Goal: Information Seeking & Learning: Learn about a topic

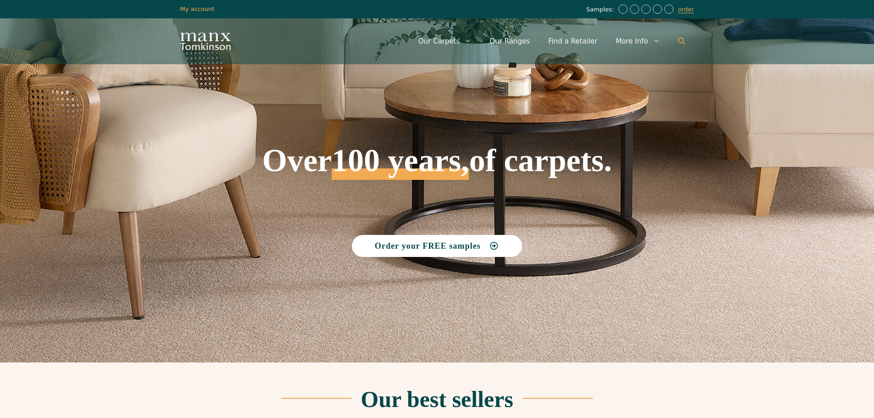
click at [683, 46] on link "Open Search Bar" at bounding box center [681, 42] width 25 height 28
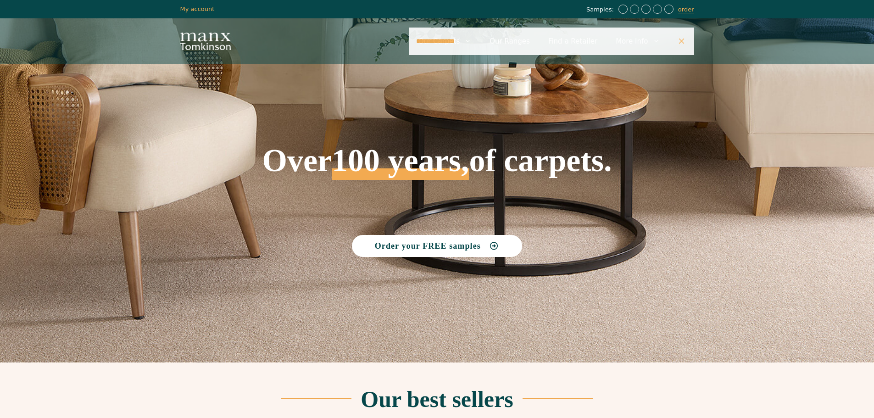
type input "**********"
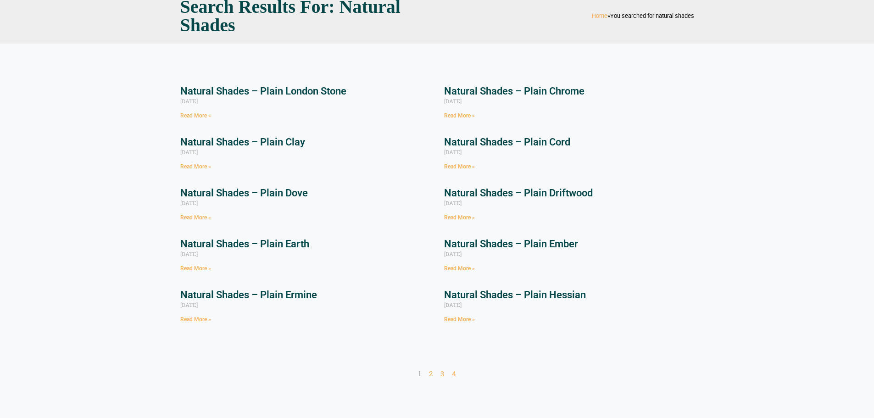
scroll to position [92, 0]
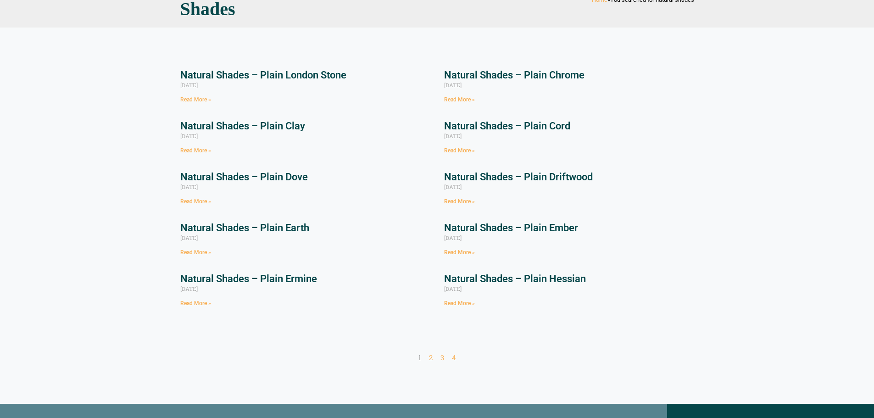
click at [202, 102] on link "Read More »" at bounding box center [195, 99] width 31 height 6
click at [106, 282] on section "Natural Shades – Plain London Stone August 27, 2021 Read More » Natural Shades …" at bounding box center [437, 216] width 874 height 376
click at [431, 357] on link "Page 2" at bounding box center [431, 357] width 4 height 9
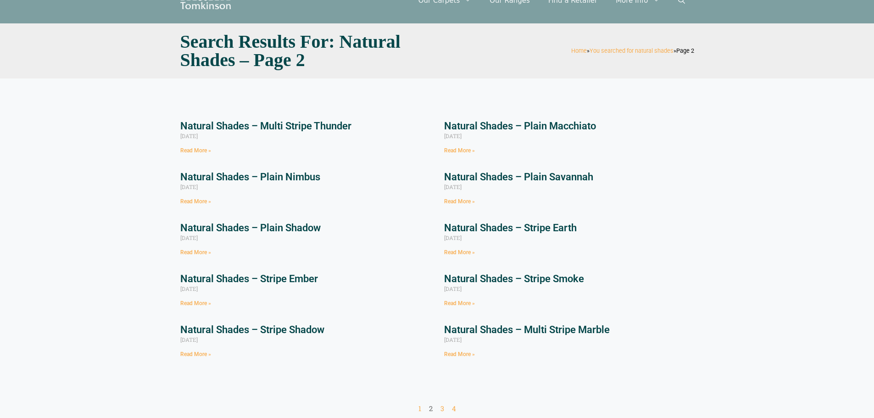
scroll to position [92, 0]
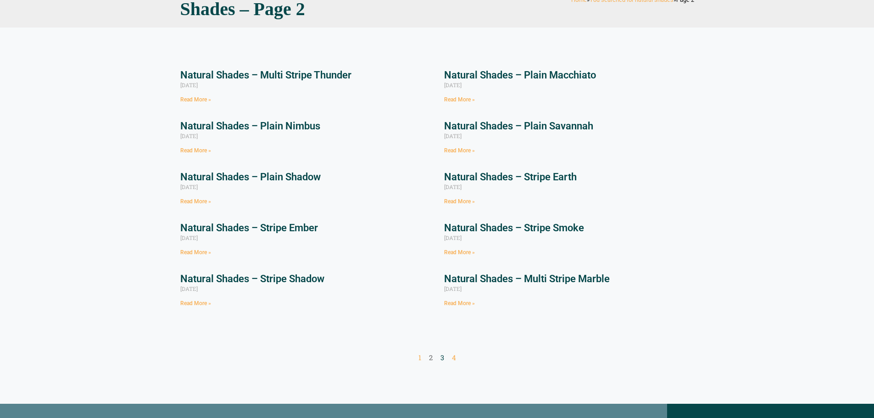
click at [440, 357] on link "Page 3" at bounding box center [442, 357] width 4 height 9
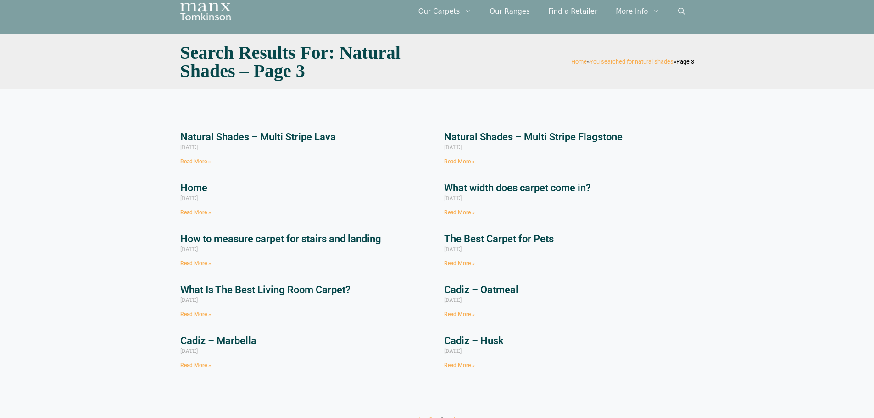
scroll to position [46, 0]
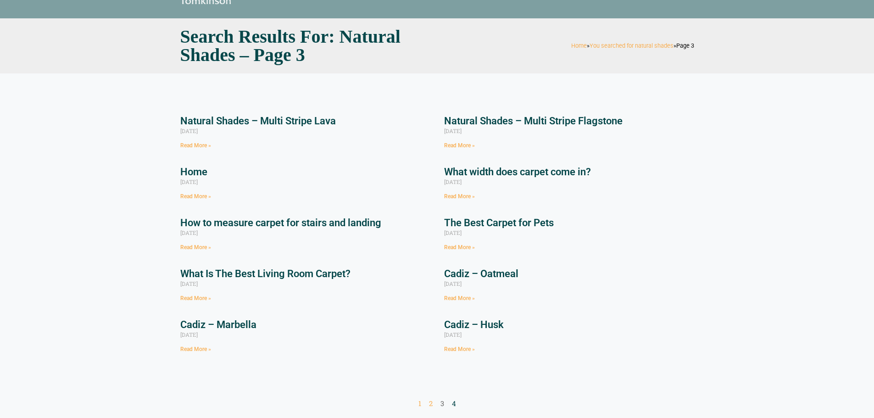
click at [455, 403] on link "Page 4" at bounding box center [454, 403] width 4 height 9
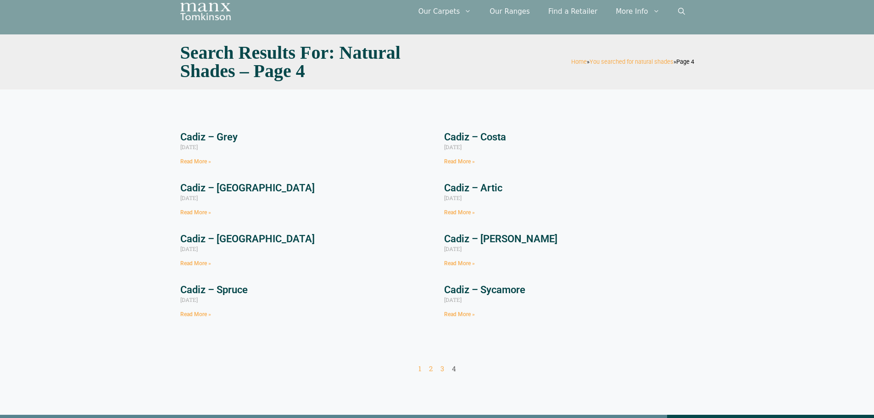
scroll to position [46, 0]
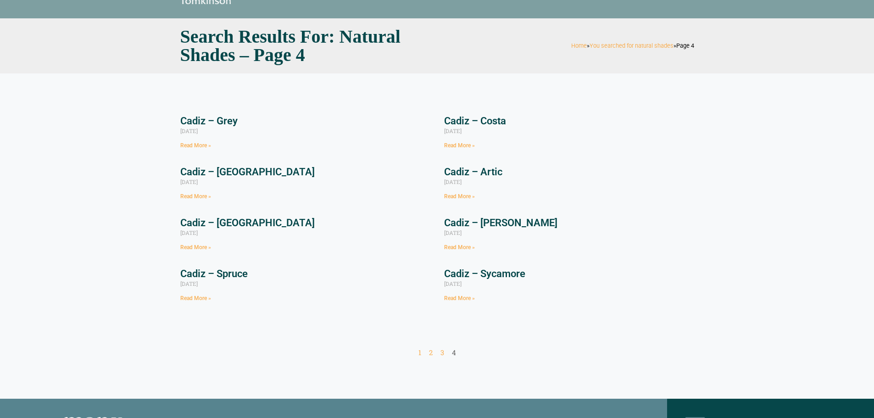
click at [434, 355] on nav "Page 1 Page 2 Page 3 Page 4" at bounding box center [437, 352] width 514 height 9
click at [433, 354] on nav "Page 1 Page 2 Page 3 Page 4" at bounding box center [437, 352] width 514 height 9
click at [432, 354] on nav "Page 1 Page 2 Page 3 Page 4" at bounding box center [437, 352] width 514 height 9
click at [429, 355] on link "Page 2" at bounding box center [431, 352] width 4 height 9
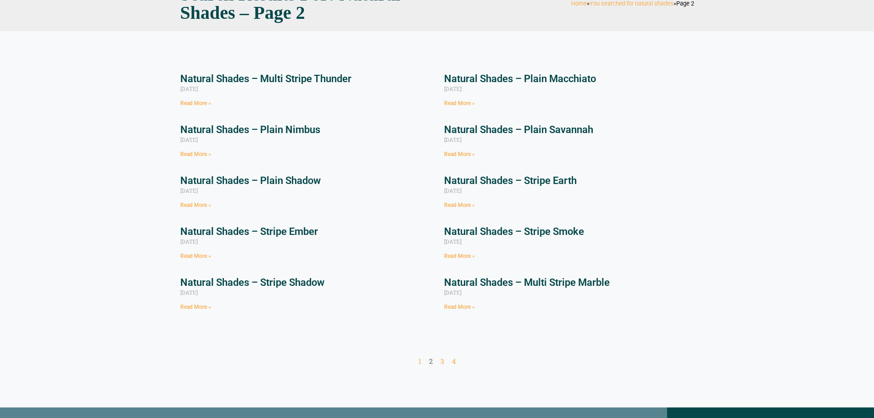
scroll to position [92, 0]
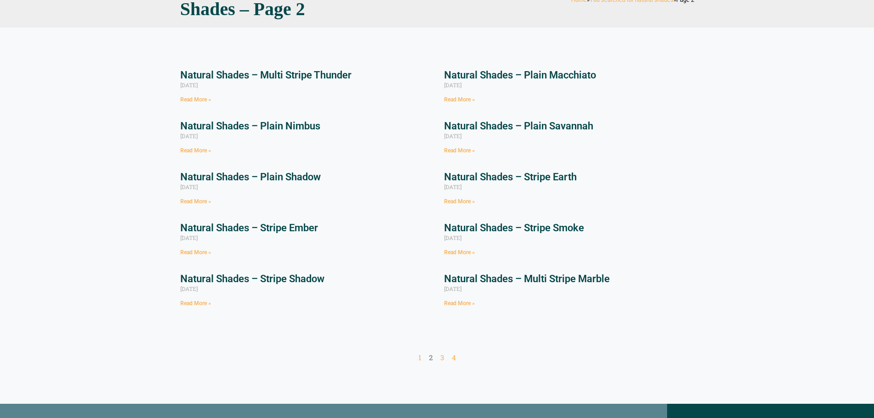
click at [459, 303] on link "Read More »" at bounding box center [459, 303] width 31 height 6
